Goal: Navigation & Orientation: Understand site structure

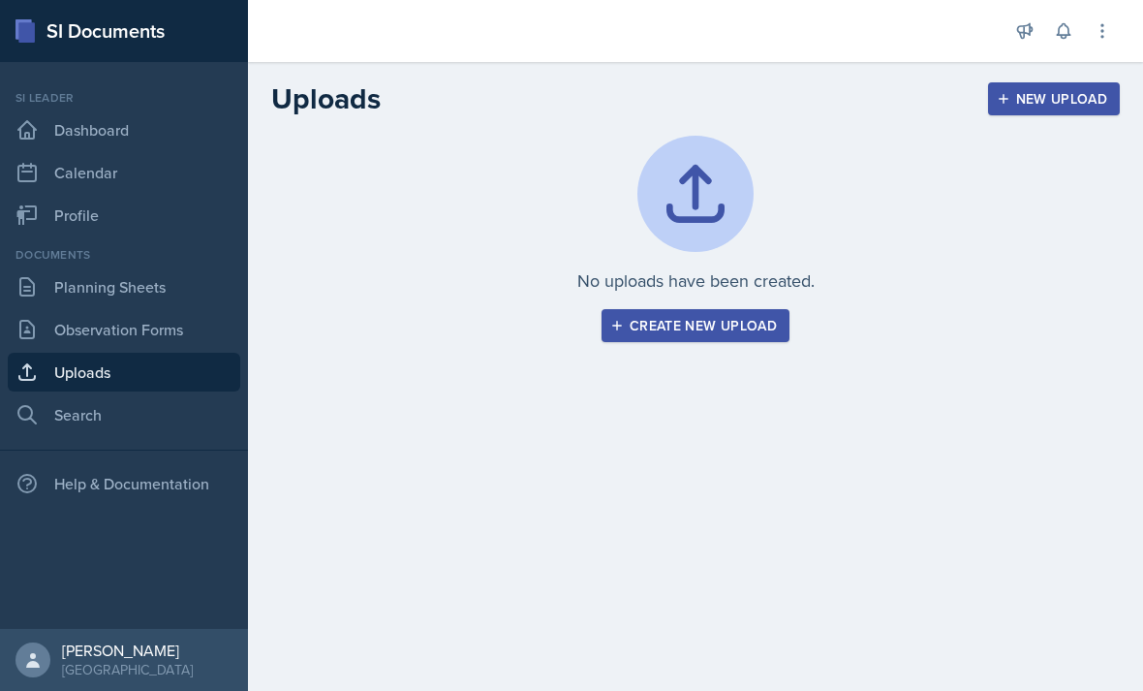
click at [134, 129] on link "Dashboard" at bounding box center [124, 129] width 233 height 39
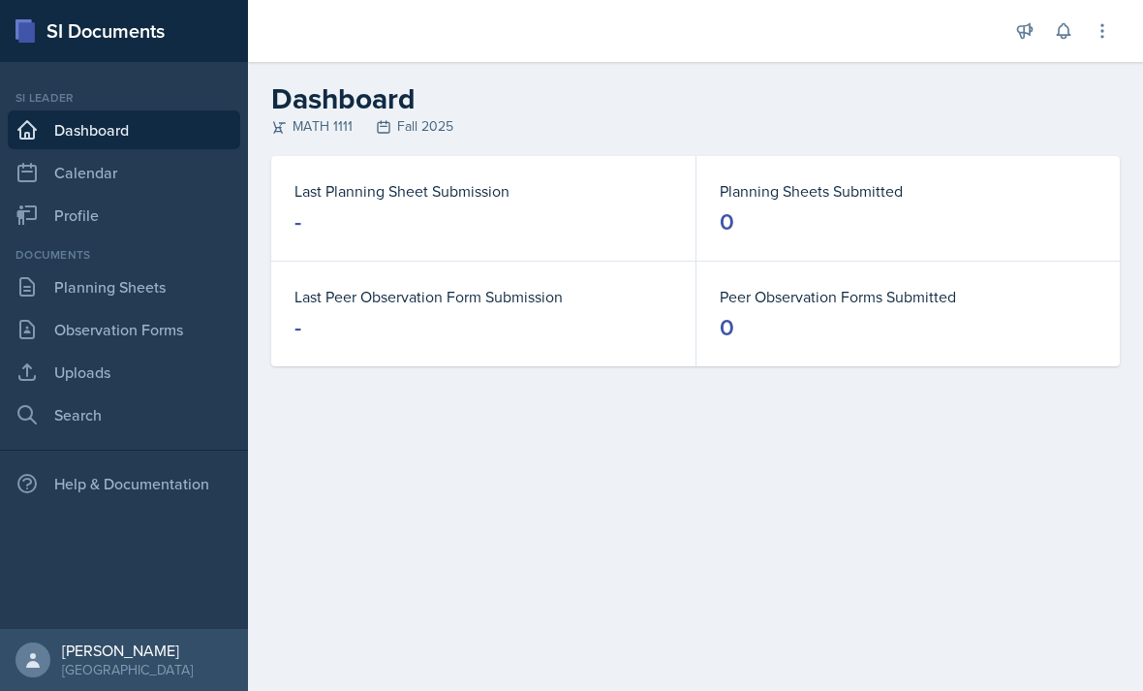
click at [156, 347] on link "Observation Forms" at bounding box center [124, 329] width 233 height 39
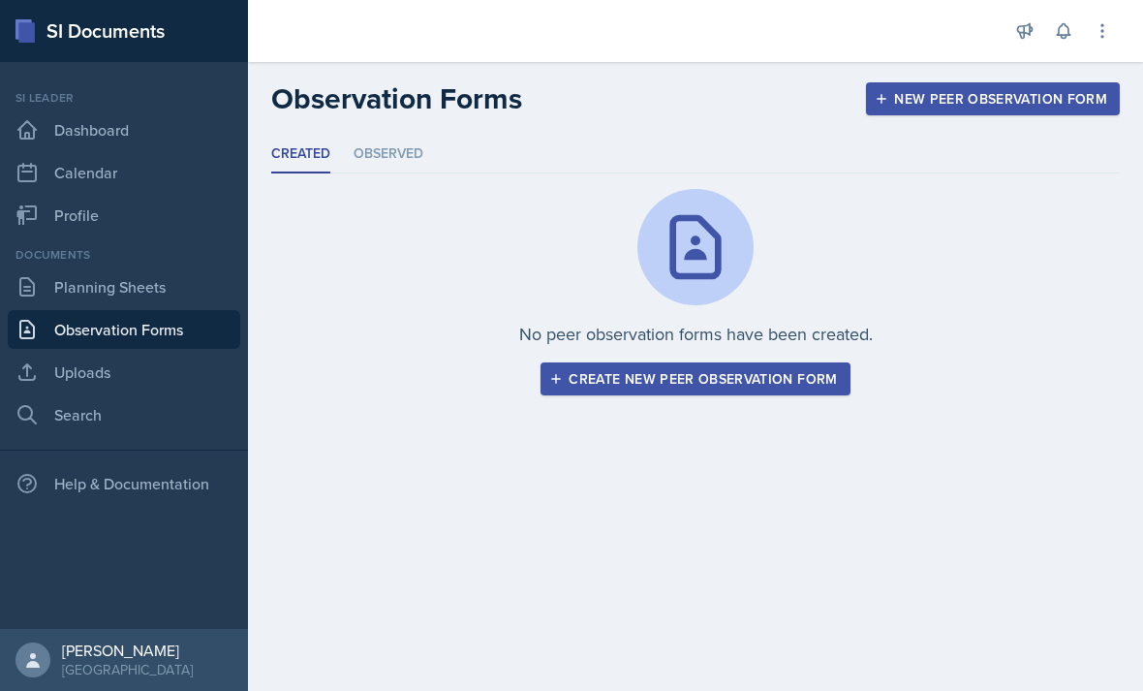
click at [151, 366] on link "Uploads" at bounding box center [124, 372] width 233 height 39
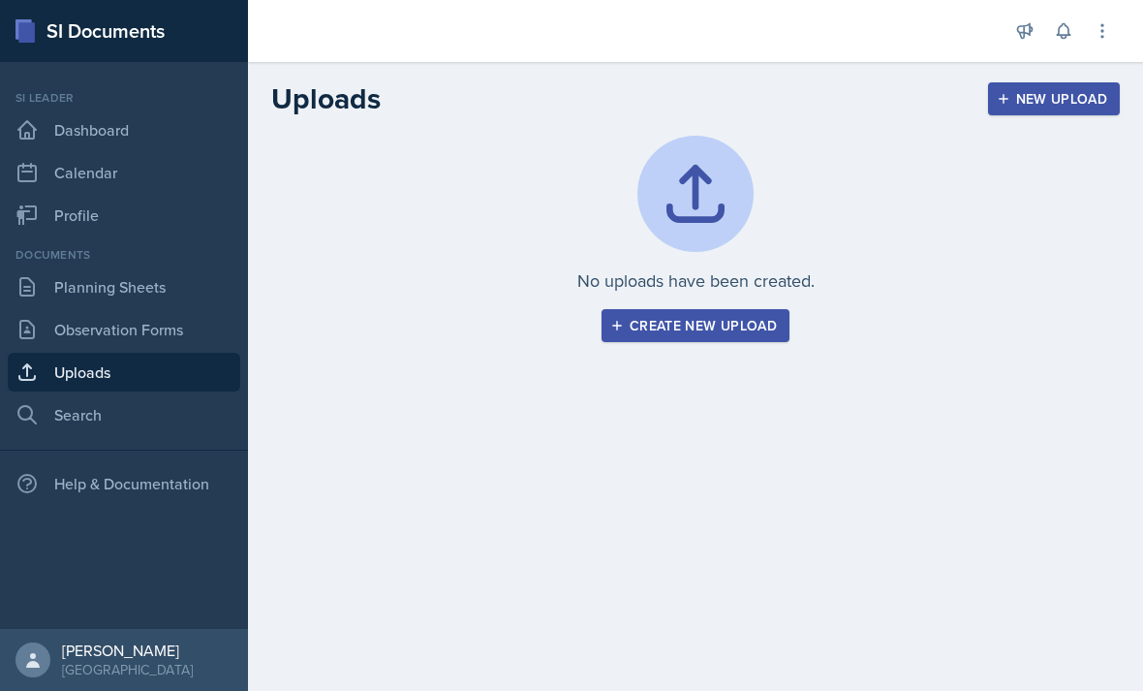
click at [170, 291] on link "Planning Sheets" at bounding box center [124, 286] width 233 height 39
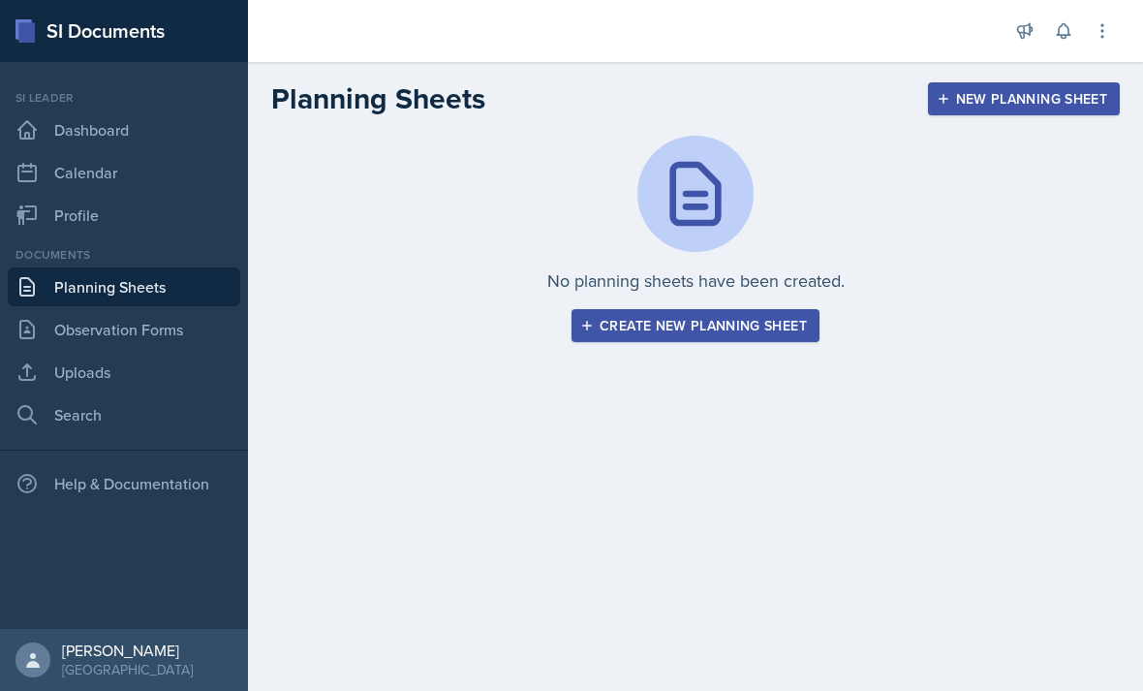
click at [185, 302] on link "Planning Sheets" at bounding box center [124, 286] width 233 height 39
click at [177, 336] on link "Observation Forms" at bounding box center [124, 329] width 233 height 39
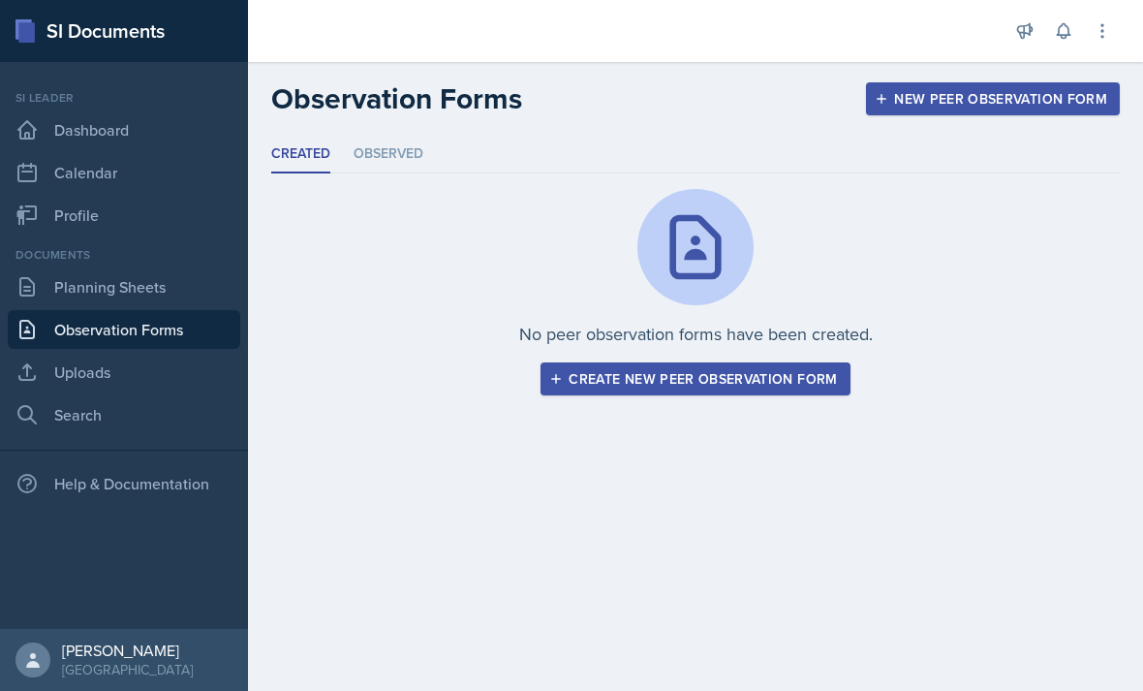
click at [166, 370] on link "Uploads" at bounding box center [124, 372] width 233 height 39
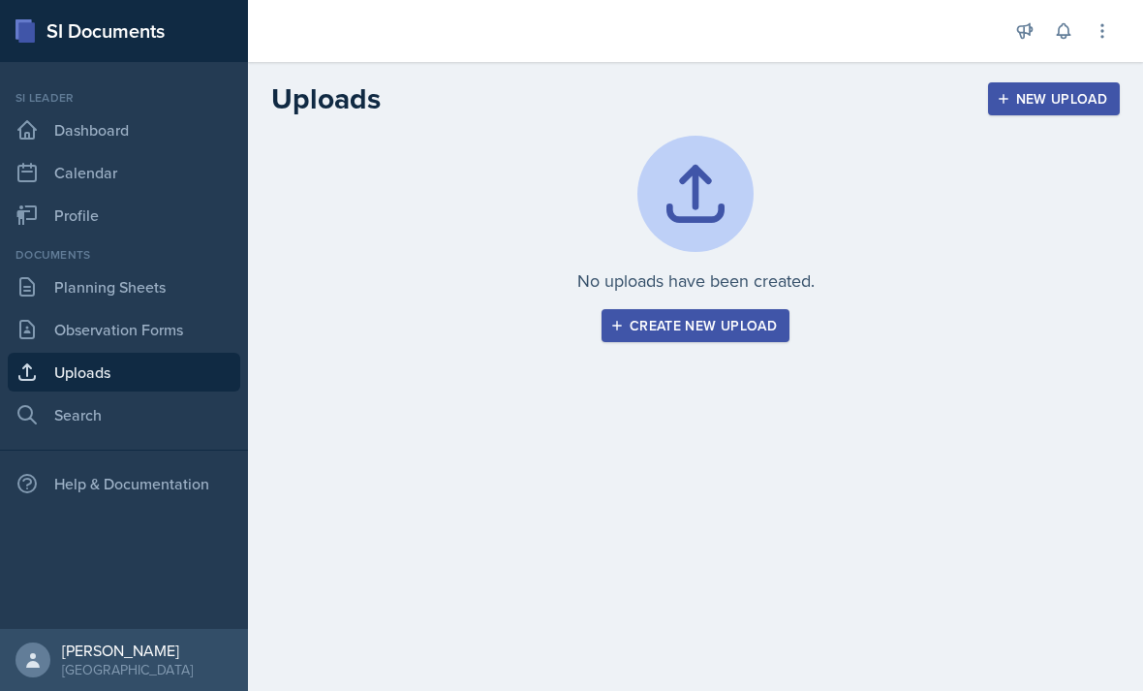
click at [163, 140] on link "Dashboard" at bounding box center [124, 129] width 233 height 39
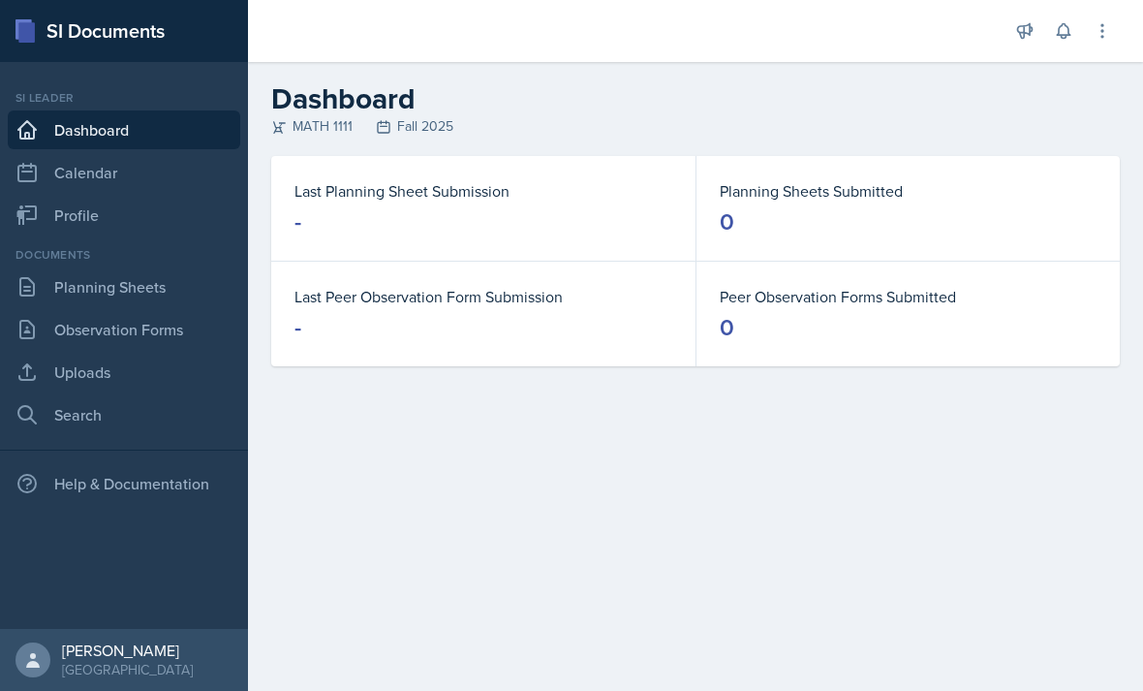
click at [183, 148] on link "Dashboard" at bounding box center [124, 129] width 233 height 39
click at [170, 177] on link "Calendar" at bounding box center [124, 172] width 233 height 39
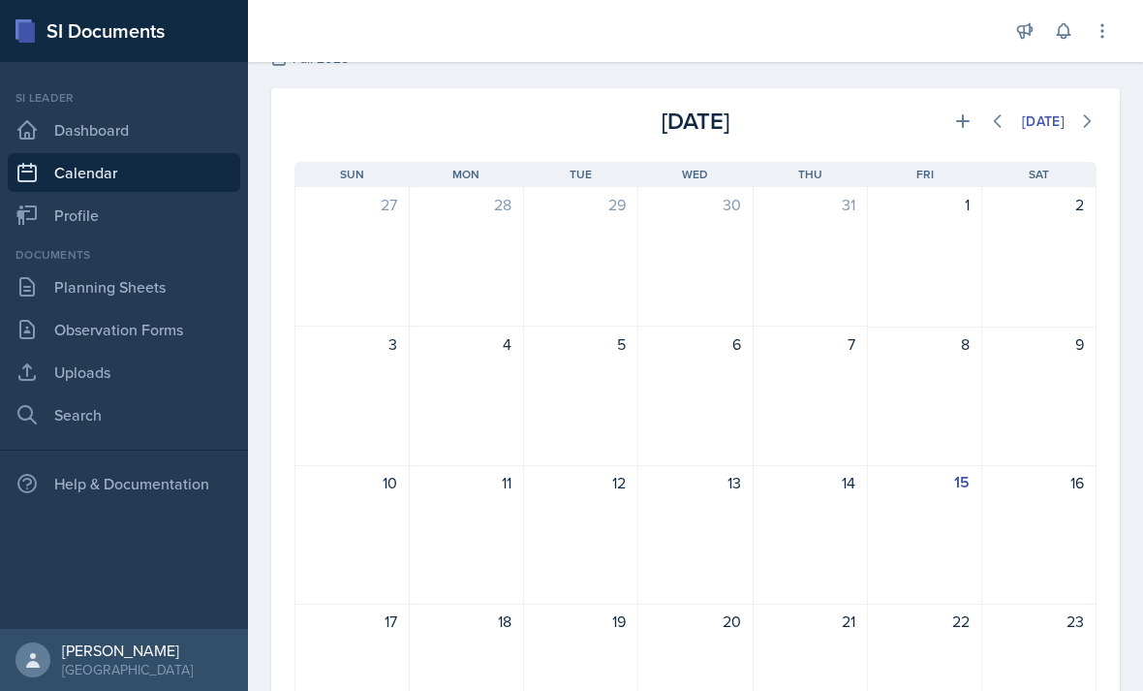
scroll to position [75, 0]
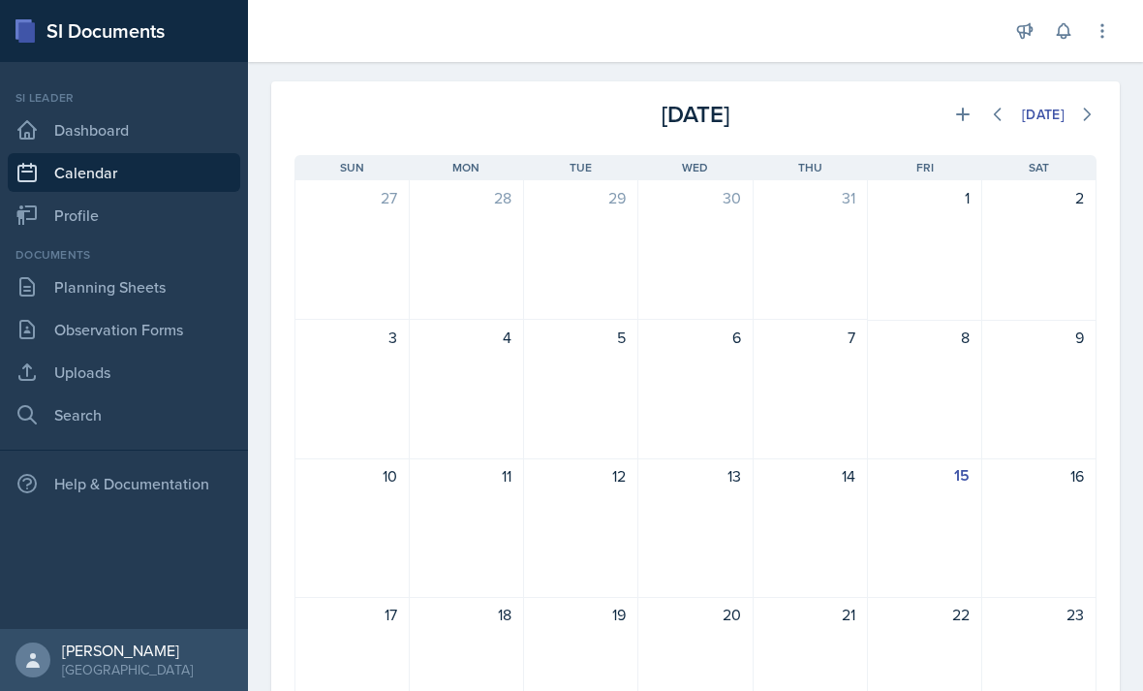
click at [55, 210] on link "Profile" at bounding box center [124, 215] width 233 height 39
